Goal: Information Seeking & Learning: Learn about a topic

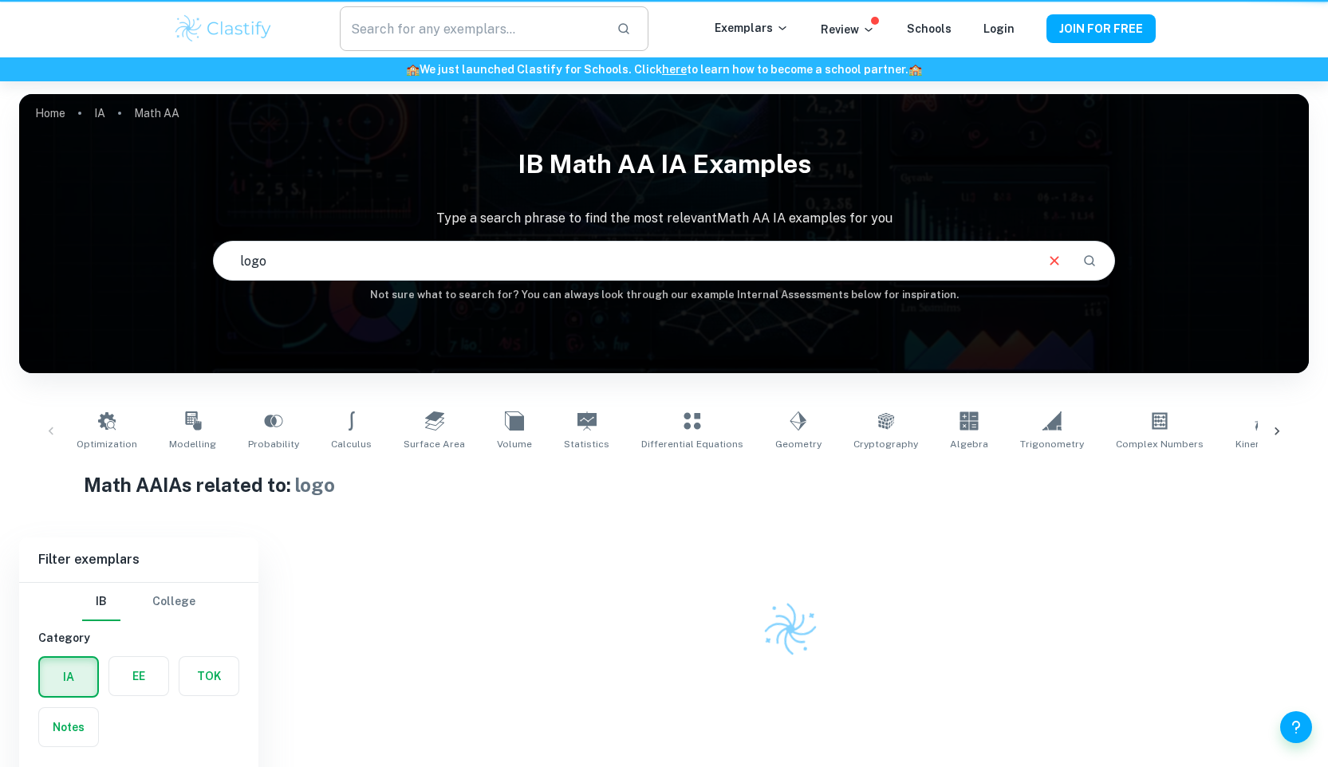
scroll to position [81, 0]
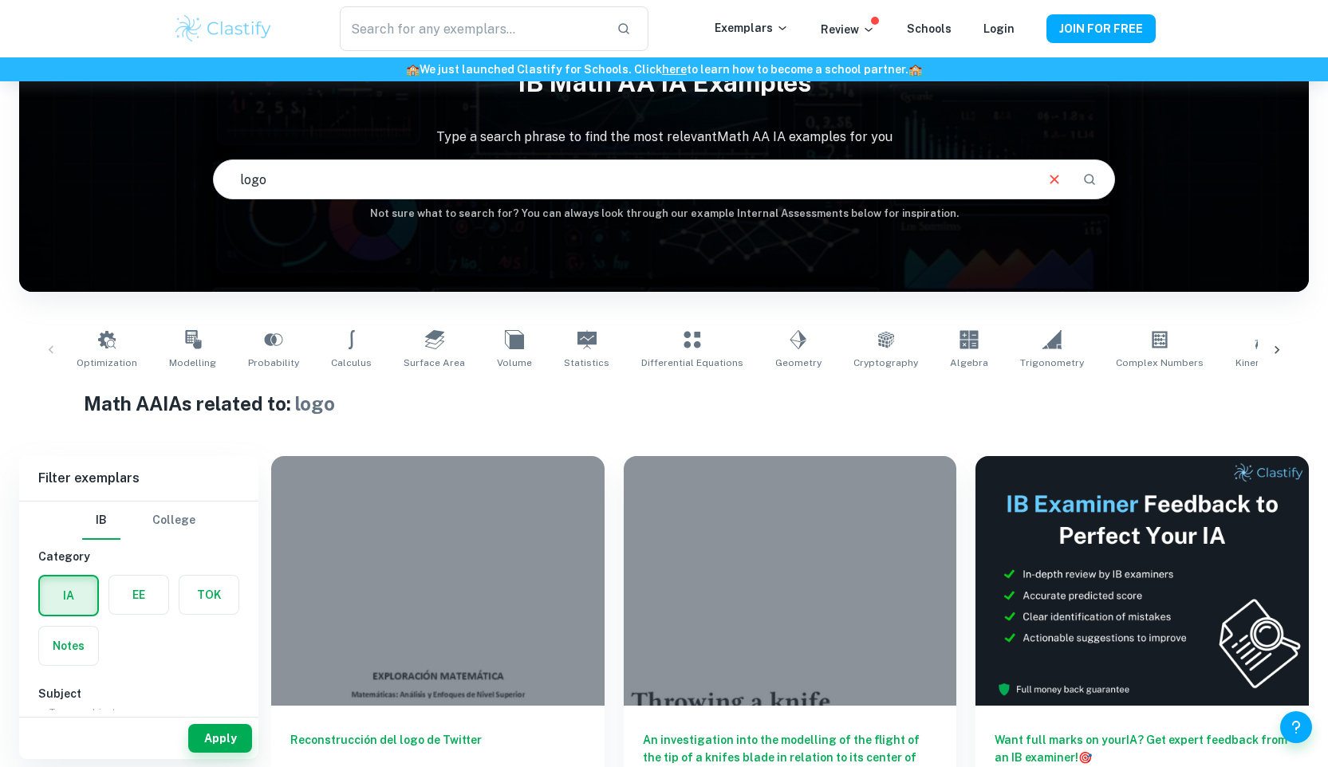
drag, startPoint x: 592, startPoint y: 172, endPoint x: 63, endPoint y: 167, distance: 528.6
click at [63, 167] on div "IB Math AA IA examples Type a search phrase to find the most relevant Math AA I…" at bounding box center [663, 139] width 1289 height 164
type input "basketball"
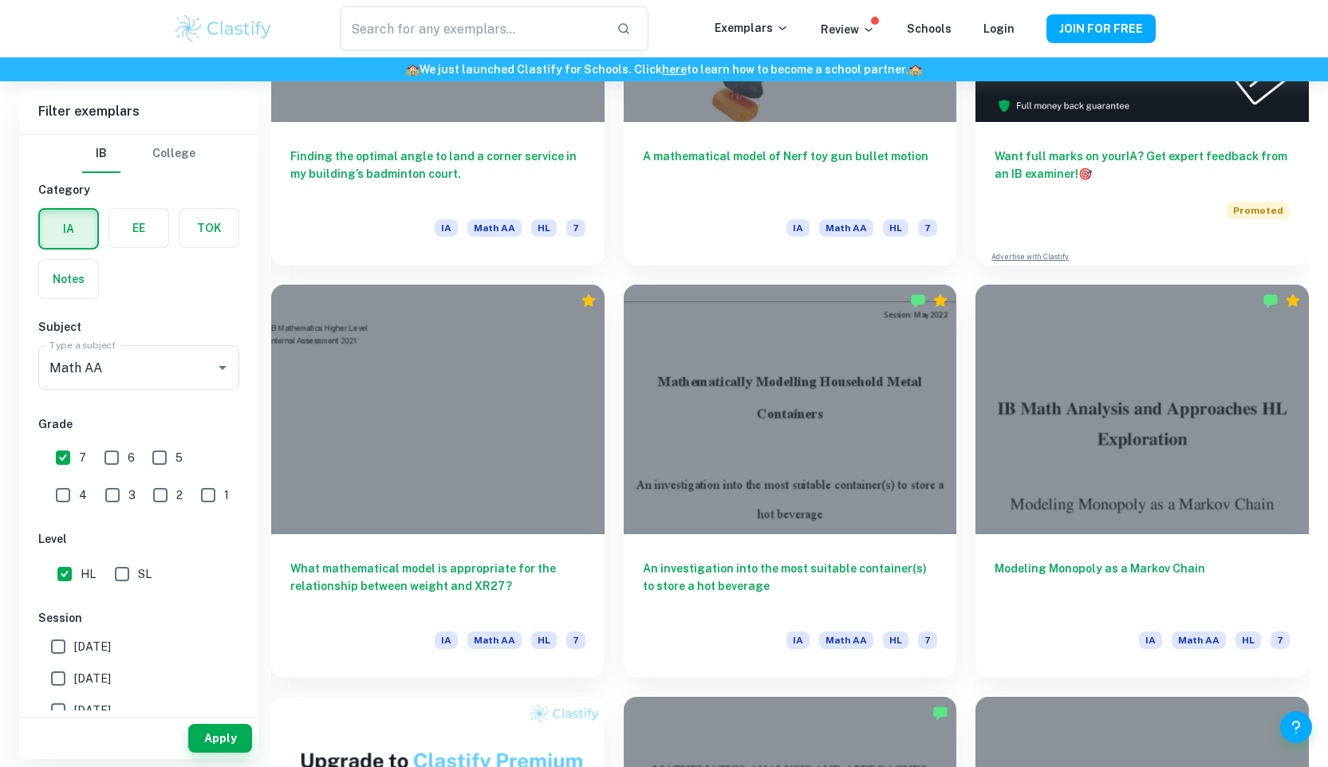
scroll to position [784, 0]
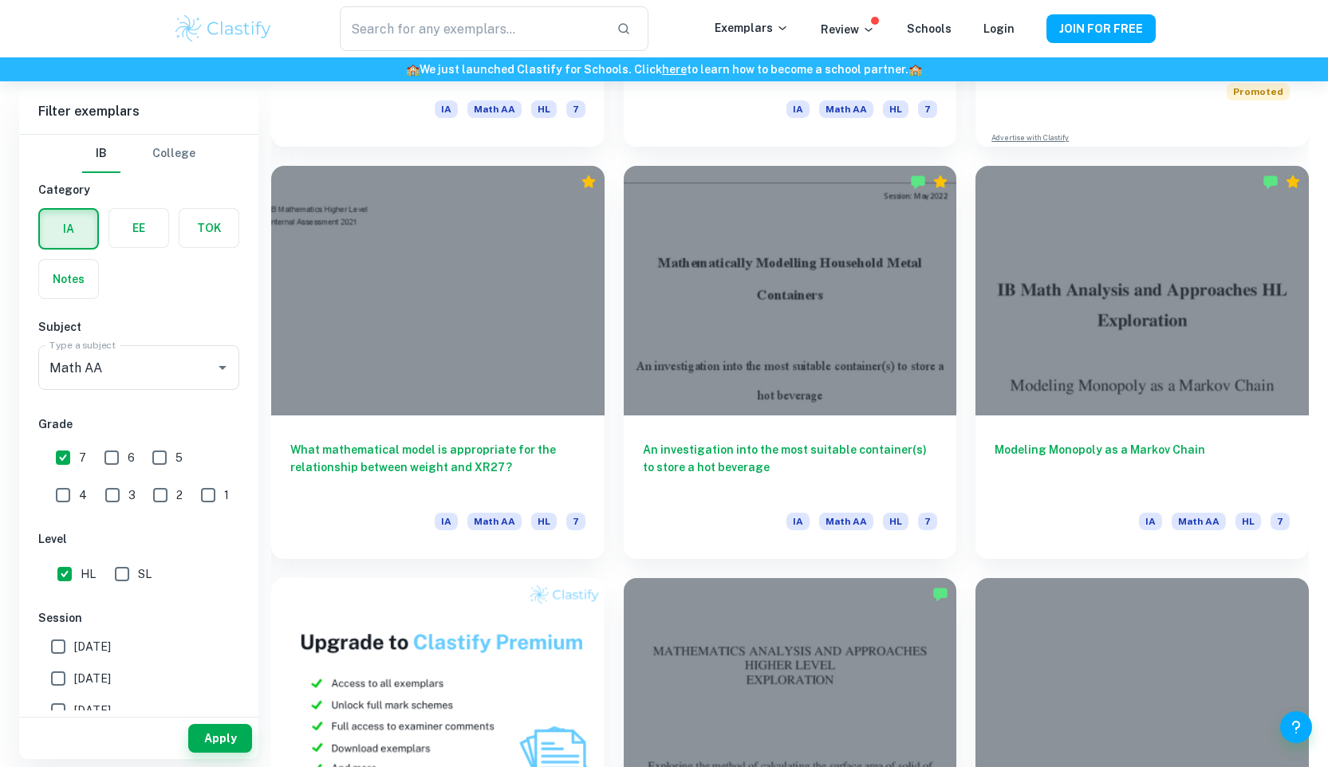
click at [67, 563] on input "HL" at bounding box center [65, 574] width 32 height 32
checkbox input "false"
click at [58, 445] on input "7" at bounding box center [63, 458] width 32 height 32
checkbox input "false"
click at [66, 571] on input "HL" at bounding box center [65, 574] width 32 height 32
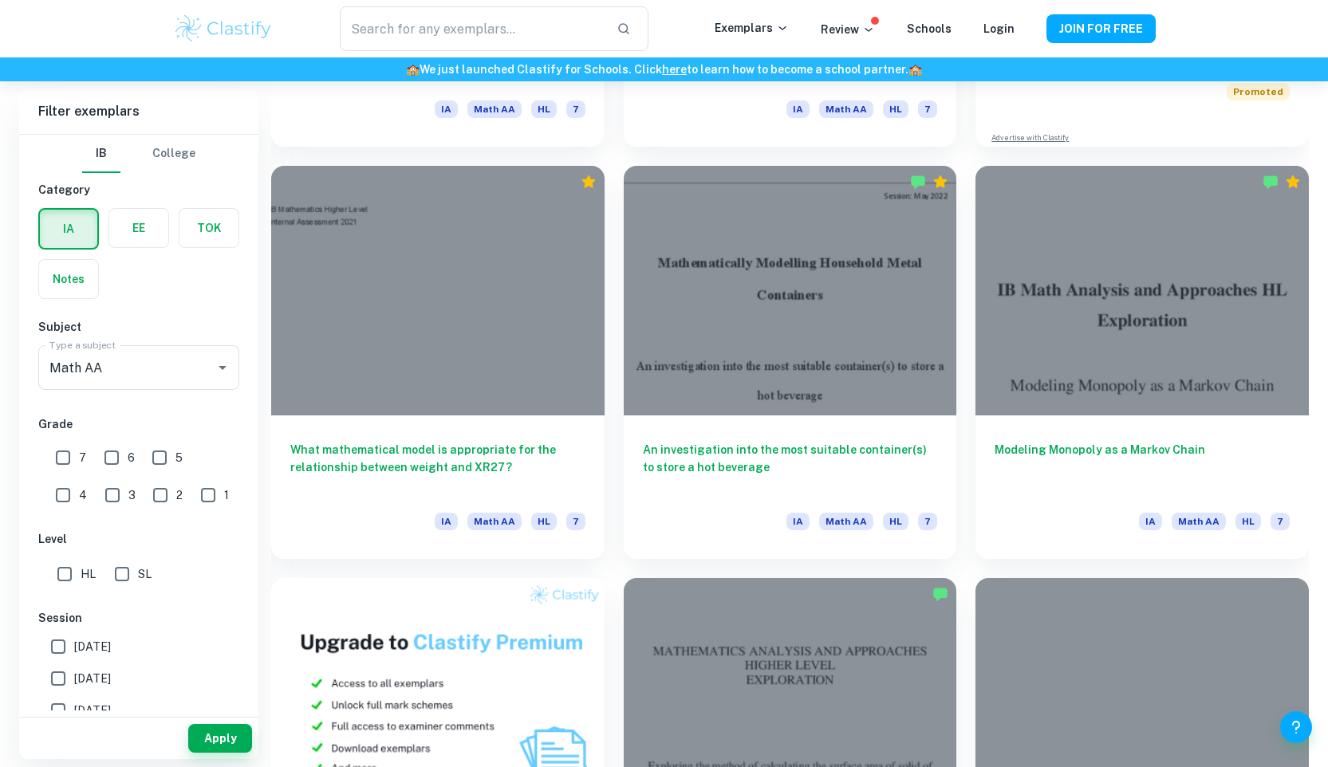
checkbox input "true"
click at [213, 731] on button "Apply" at bounding box center [220, 738] width 64 height 29
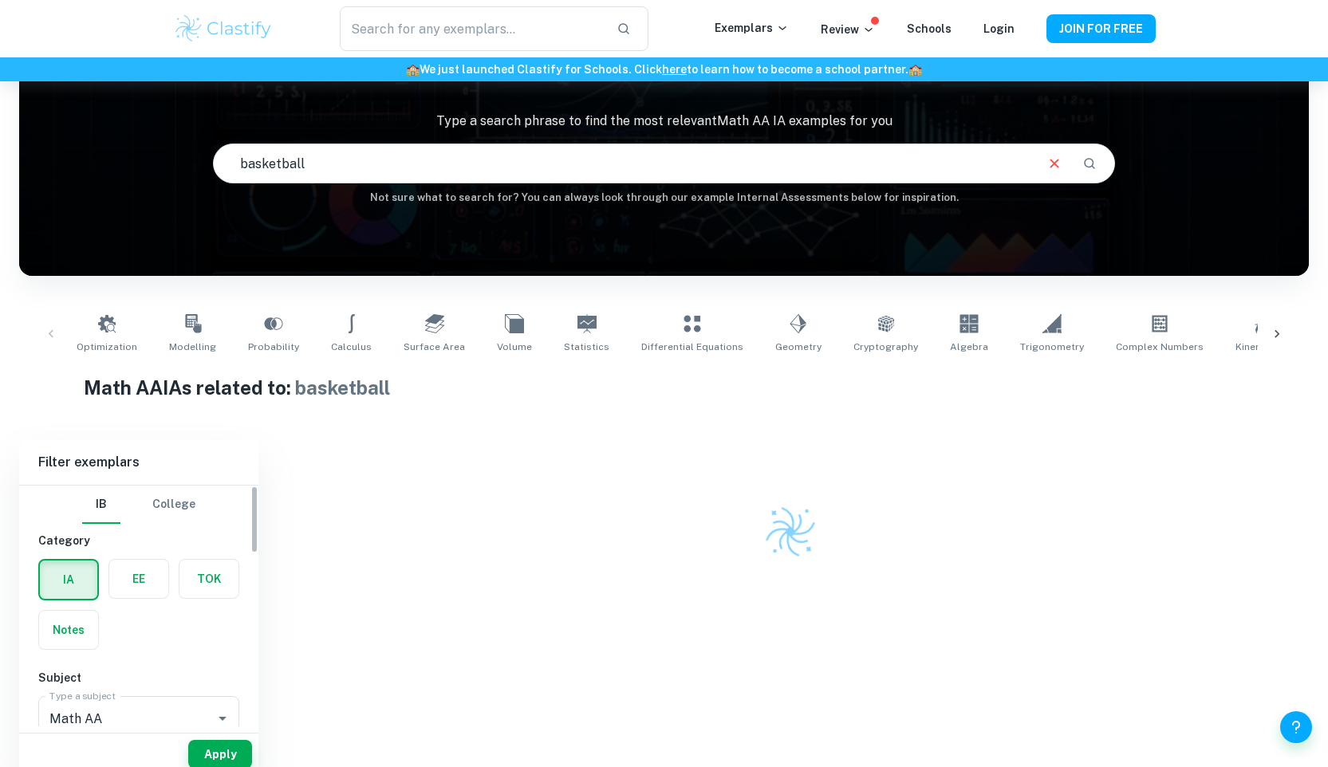
scroll to position [81, 0]
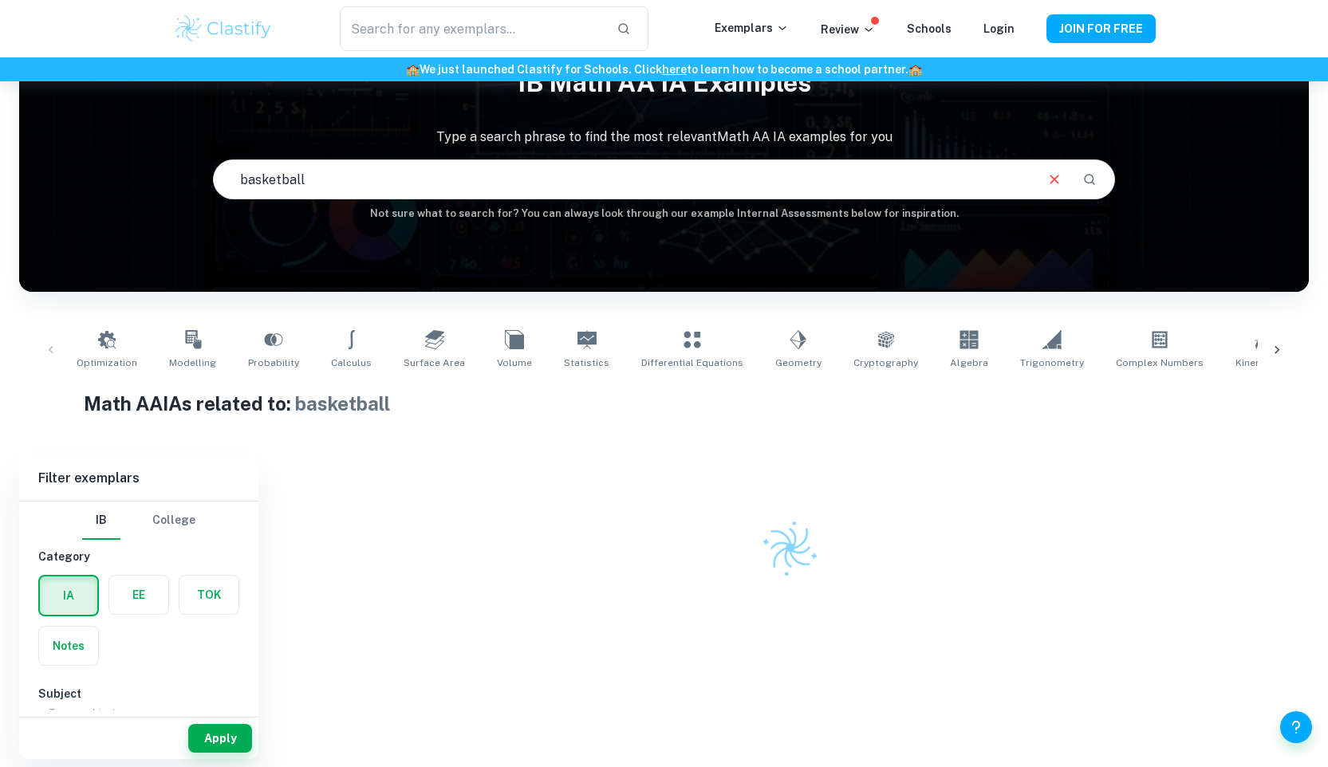
drag, startPoint x: 511, startPoint y: 176, endPoint x: 115, endPoint y: 176, distance: 396.3
click at [115, 176] on div "IB Math AA IA examples Type a search phrase to find the most relevant Math AA I…" at bounding box center [663, 139] width 1289 height 164
click at [502, 13] on div "Home IA Math AA IB Math AA IA examples Type a search phrase to find the most re…" at bounding box center [663, 13] width 1289 height 0
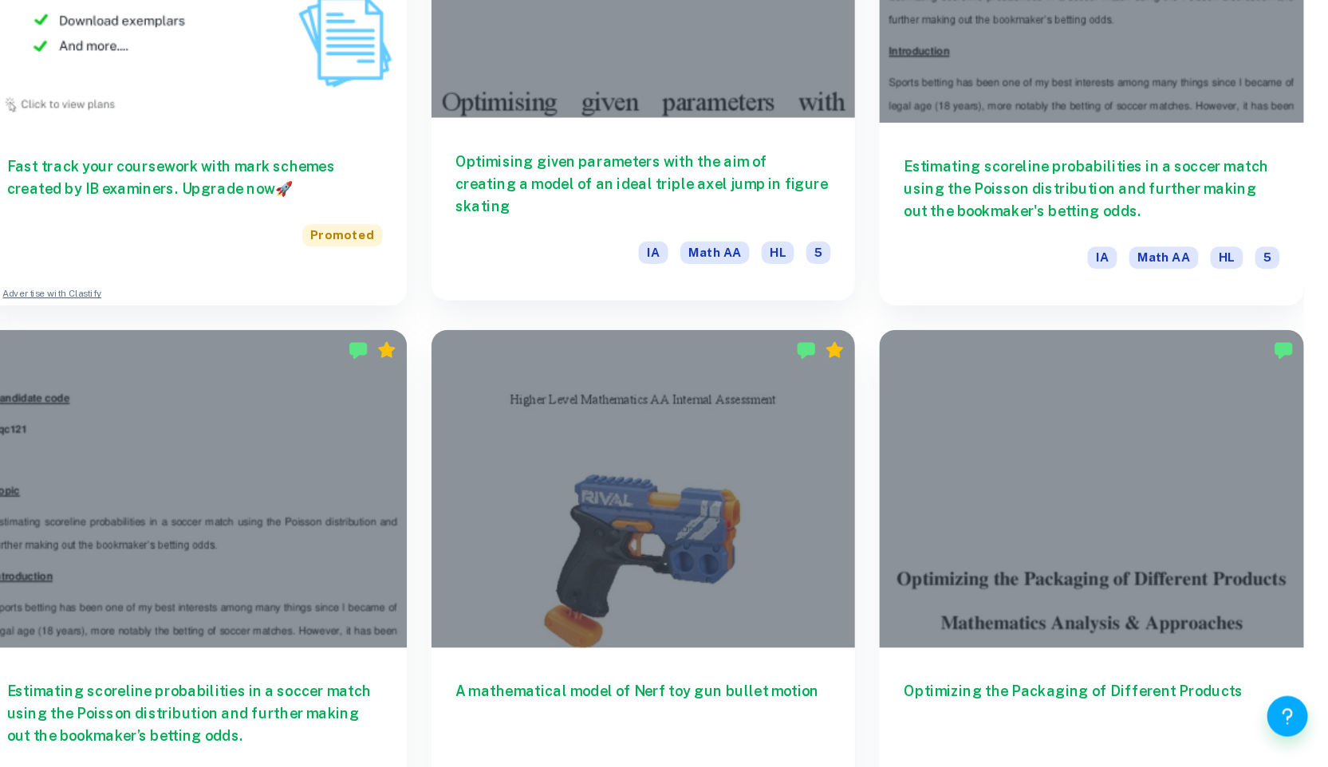
scroll to position [1413, 0]
